Goal: Find specific page/section: Find specific page/section

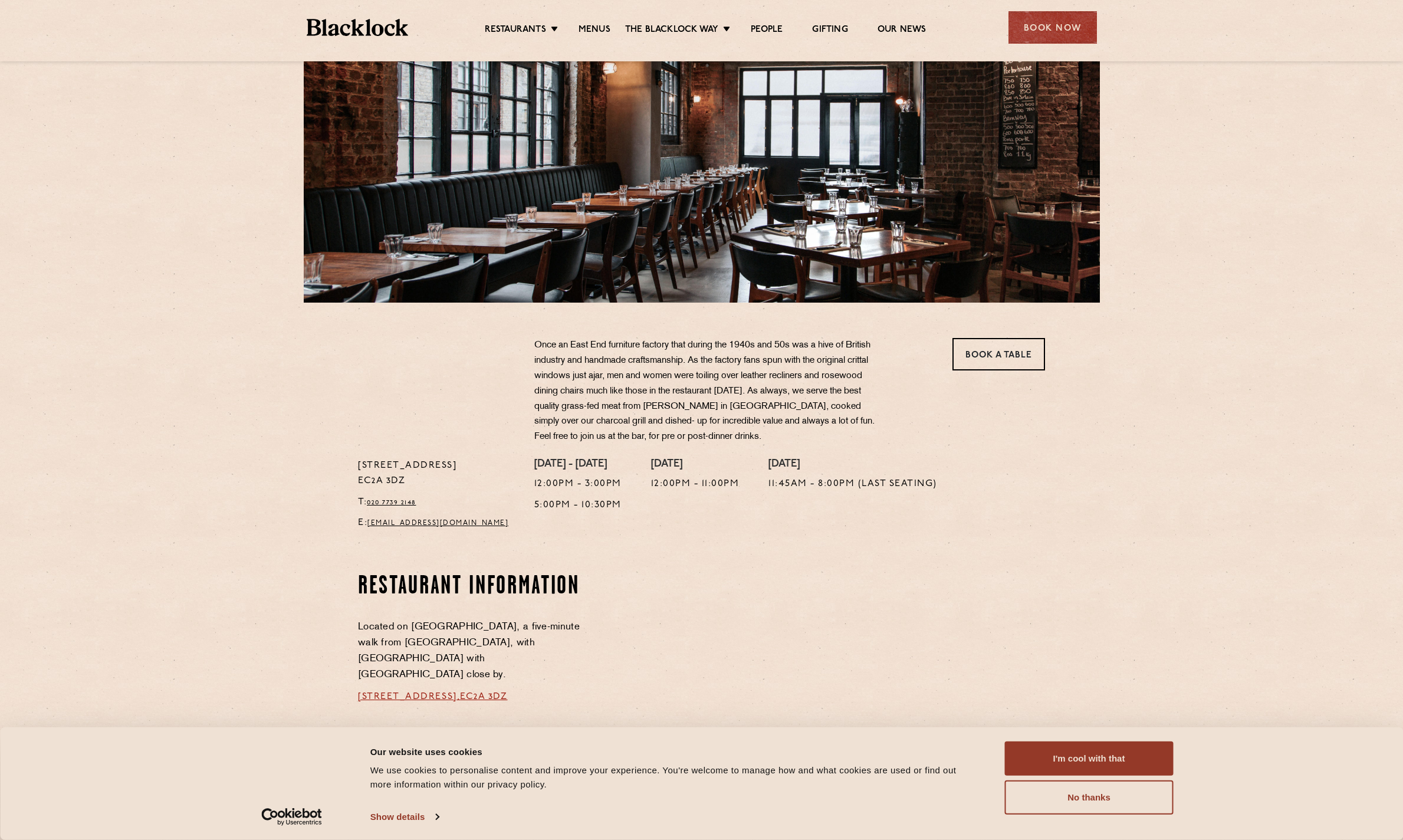
scroll to position [236, 0]
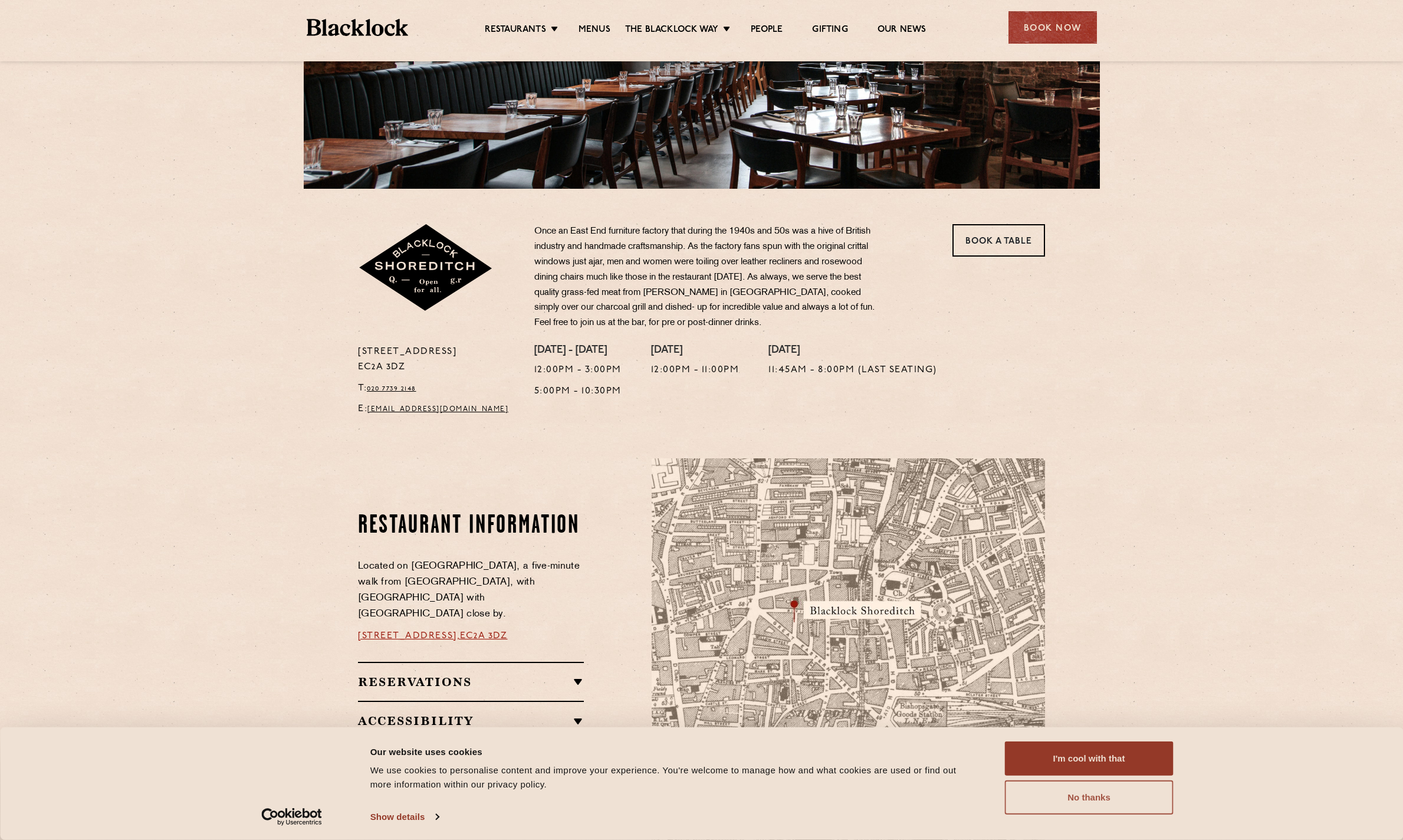
click at [1087, 801] on button "No thanks" at bounding box center [1089, 797] width 169 height 34
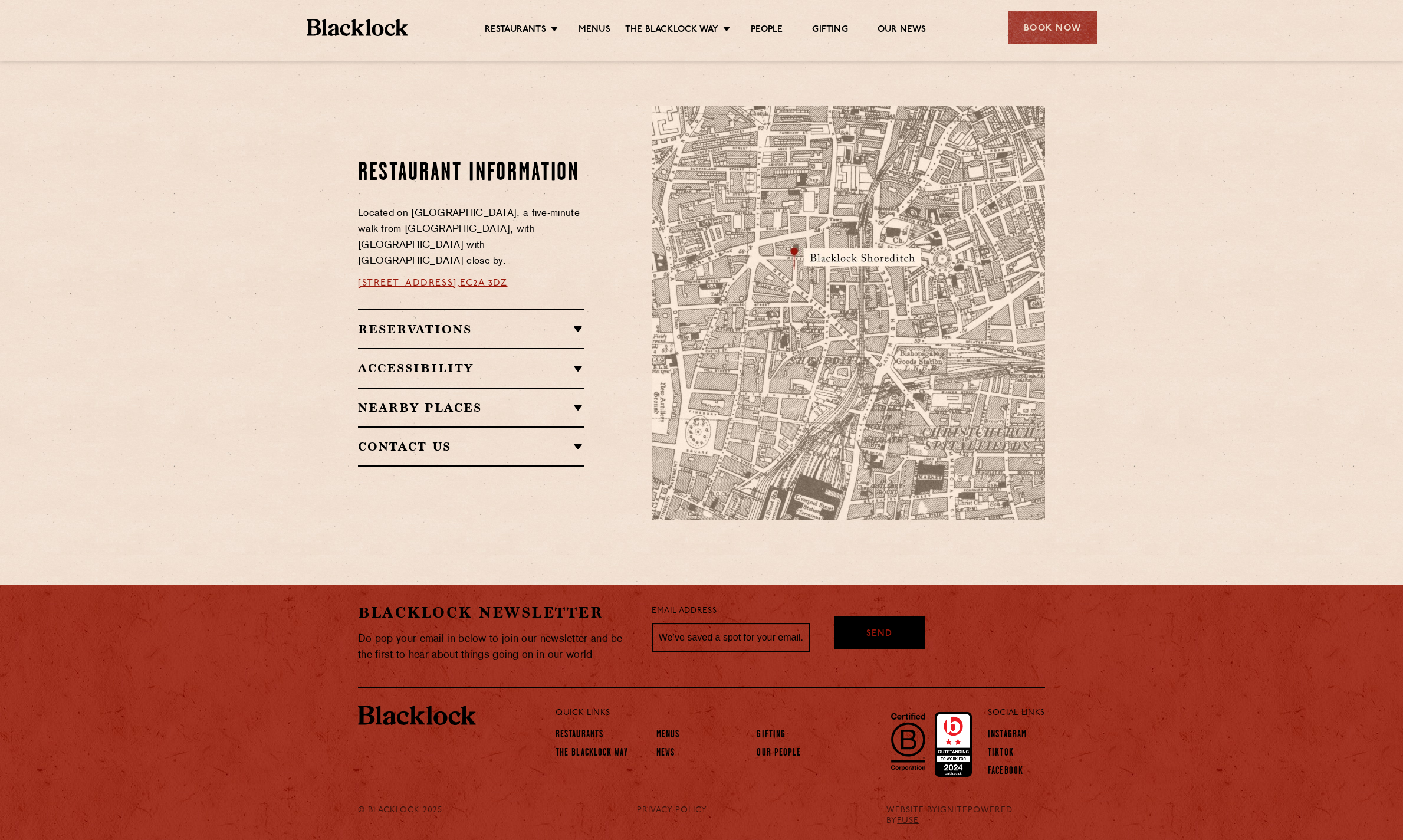
scroll to position [589, 0]
click at [602, 26] on link "Menus" at bounding box center [594, 31] width 32 height 13
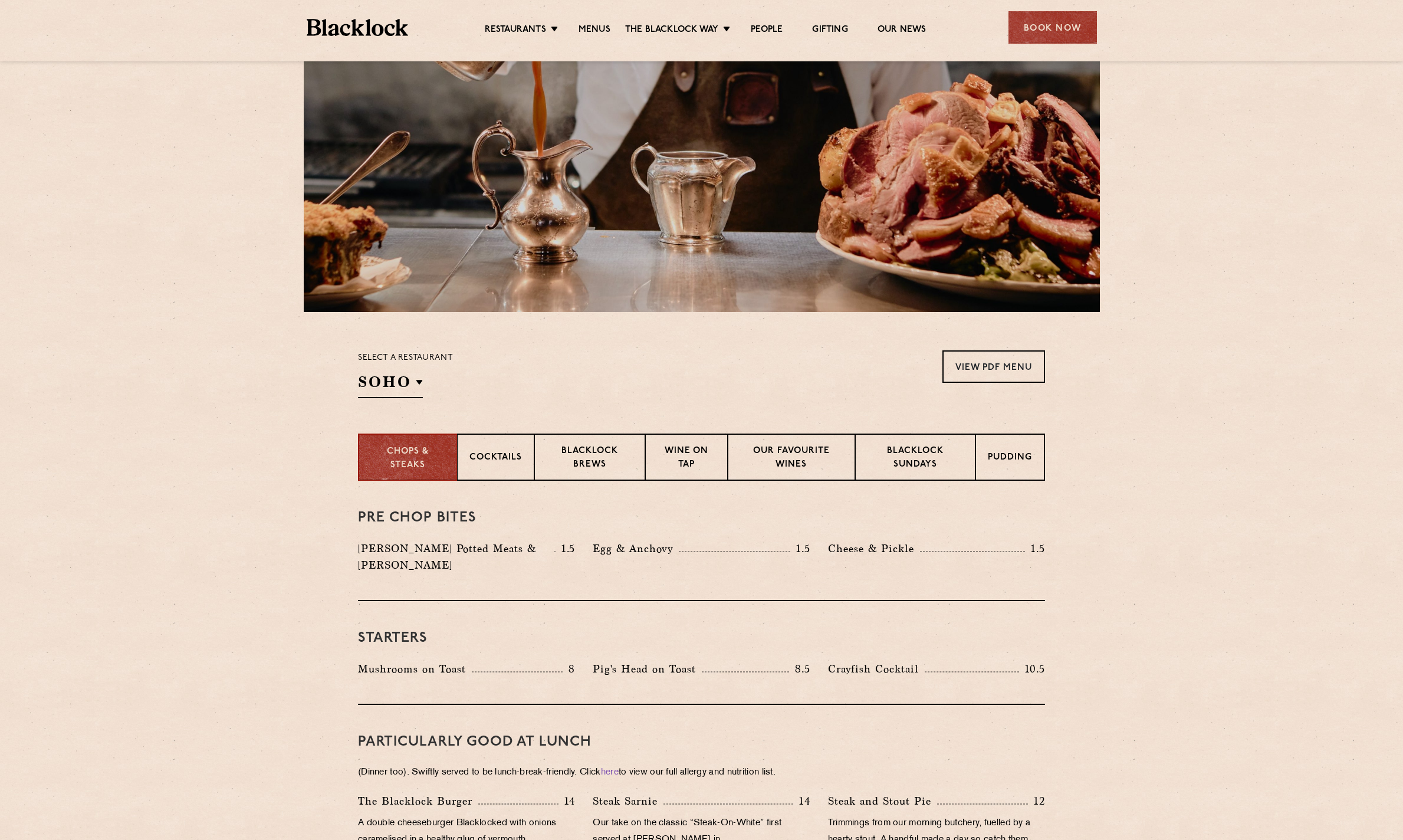
scroll to position [295, 0]
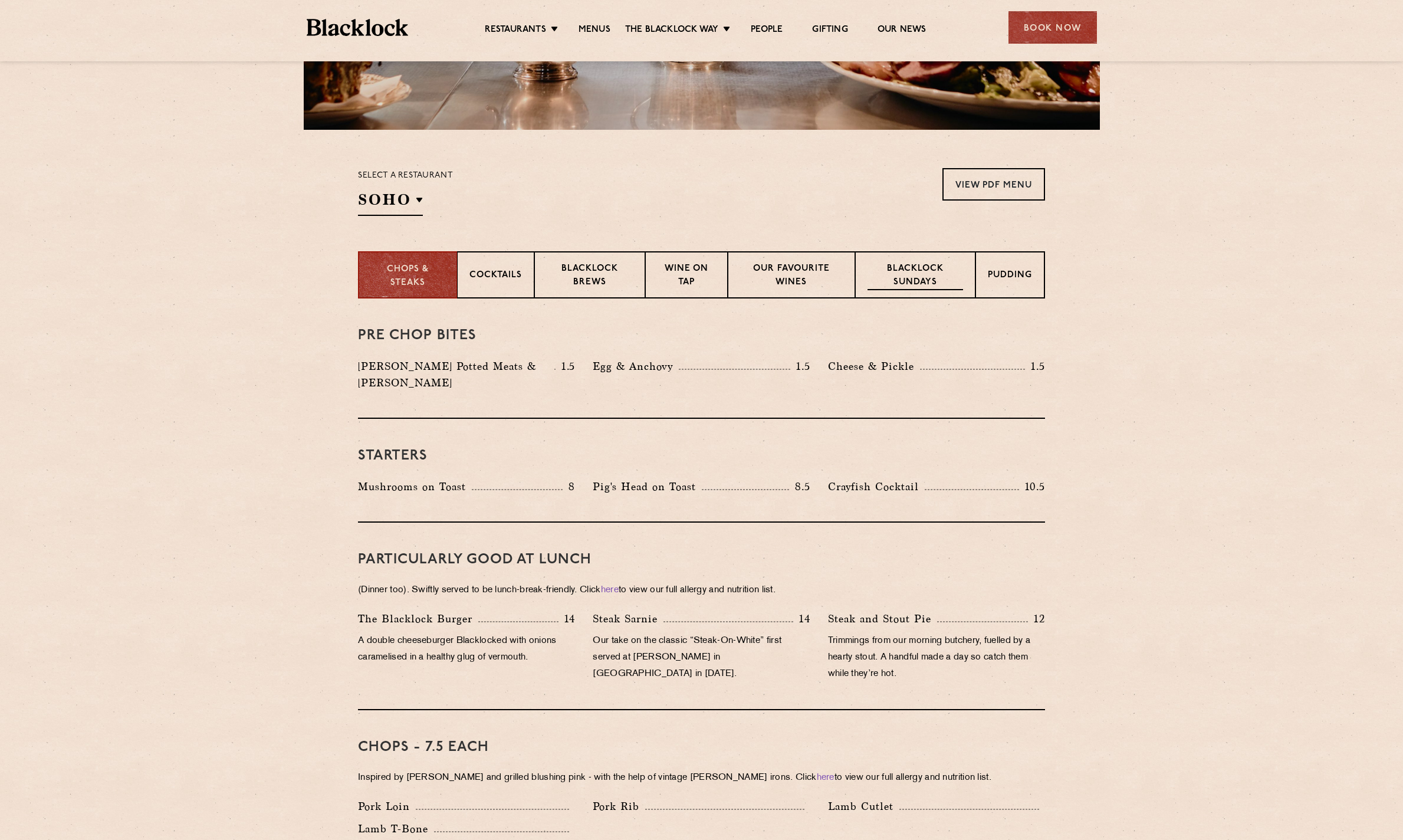
click at [933, 277] on p "Blacklock Sundays" at bounding box center [915, 276] width 96 height 28
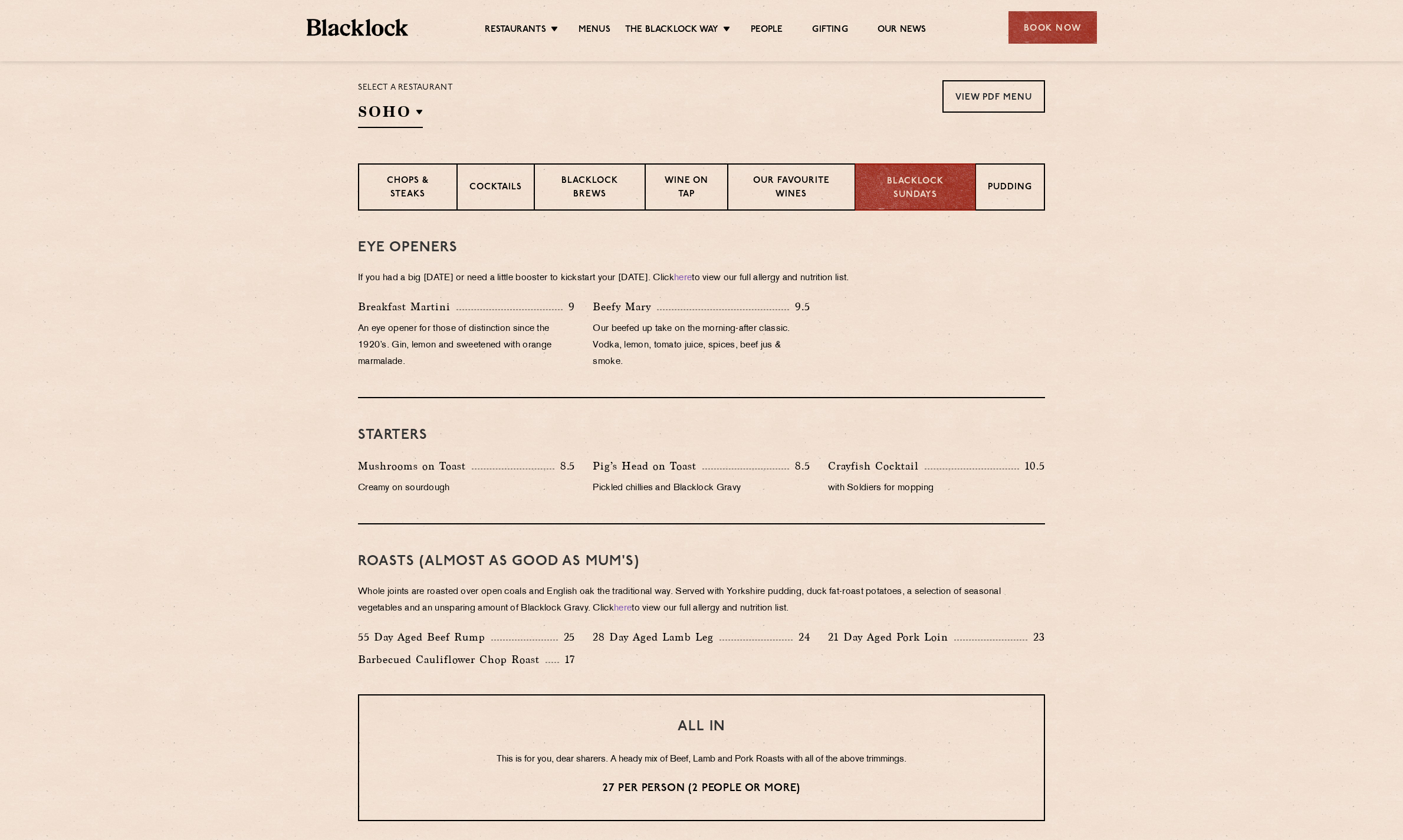
scroll to position [531, 0]
